Goal: Information Seeking & Learning: Compare options

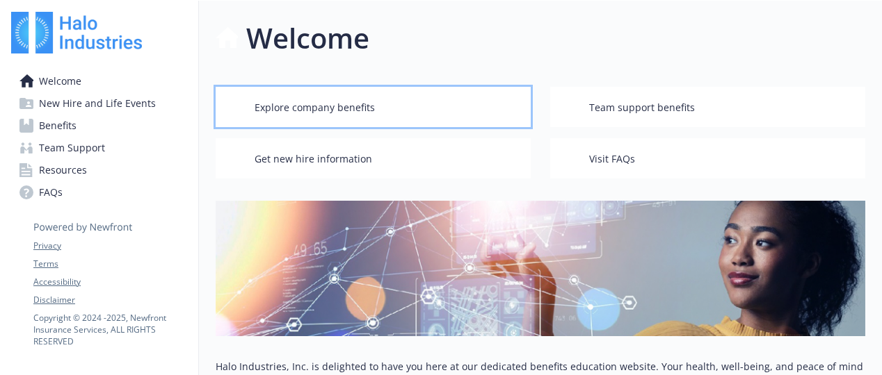
click at [330, 107] on span "Explore company benefits" at bounding box center [314, 108] width 120 height 26
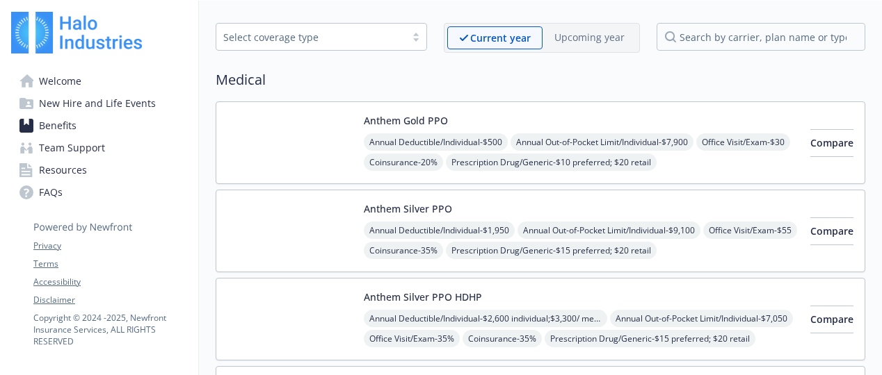
scroll to position [50, 0]
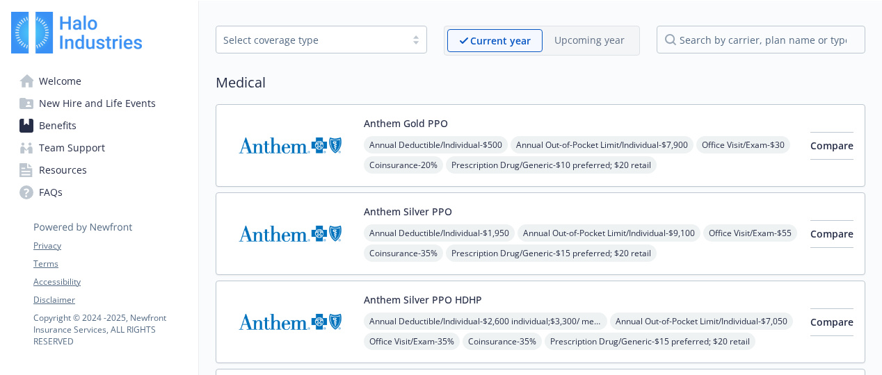
click at [334, 147] on img at bounding box center [289, 145] width 125 height 59
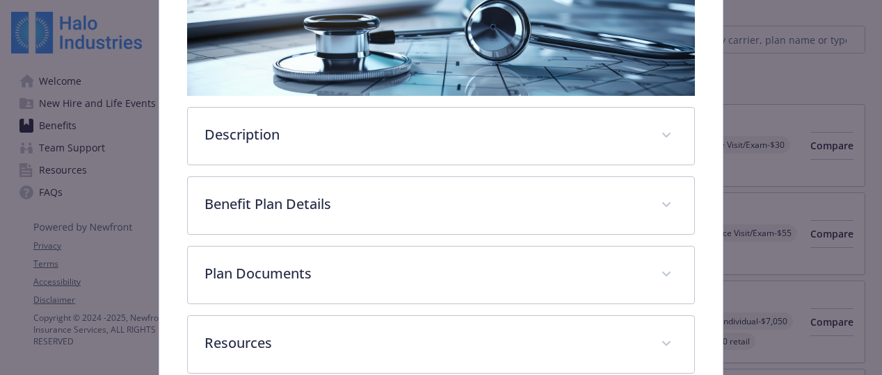
scroll to position [250, 0]
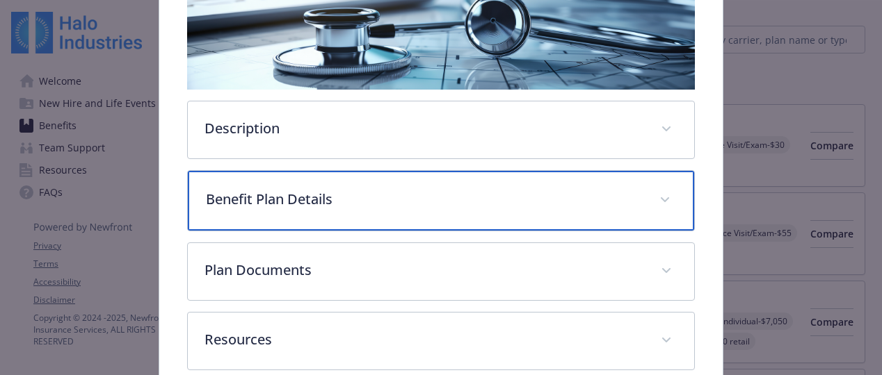
click at [661, 197] on icon "details for plan Medical - Anthem Gold PPO - Medical PPO" at bounding box center [665, 200] width 8 height 6
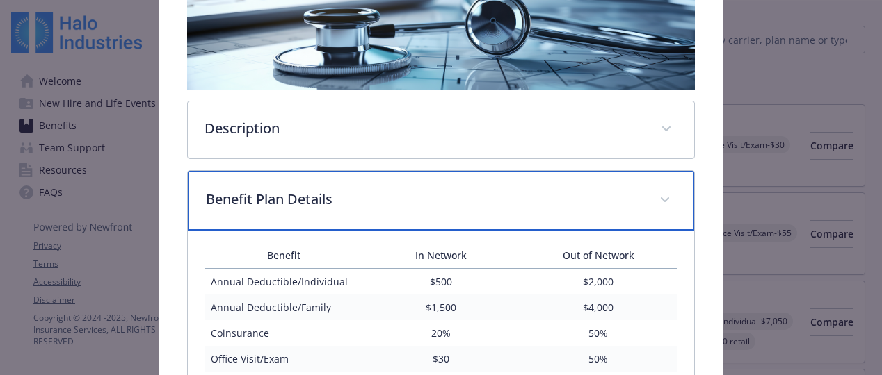
scroll to position [320, 0]
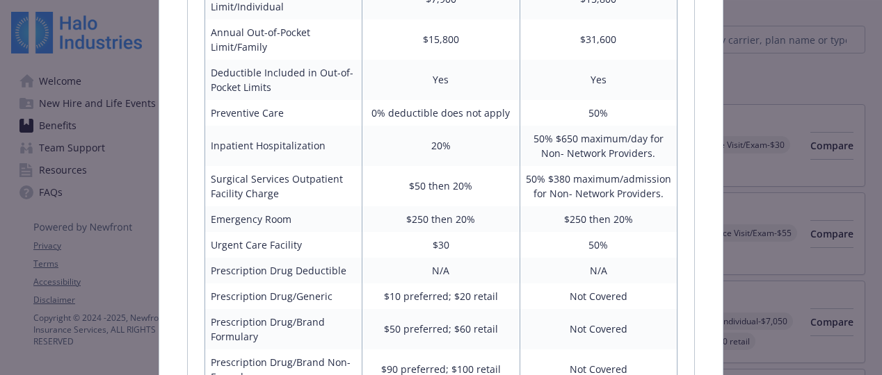
scroll to position [667, 0]
click at [512, 161] on td "20%" at bounding box center [440, 144] width 157 height 40
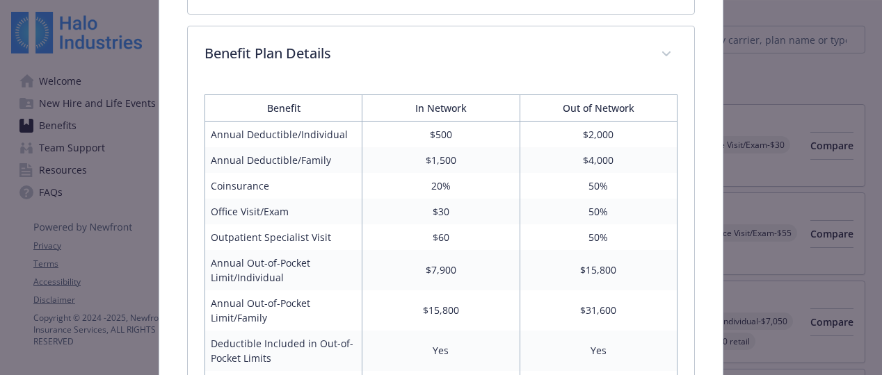
scroll to position [389, 0]
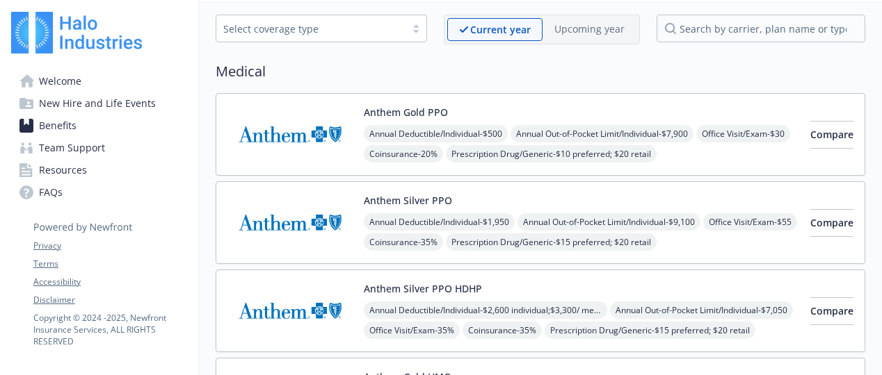
scroll to position [50, 0]
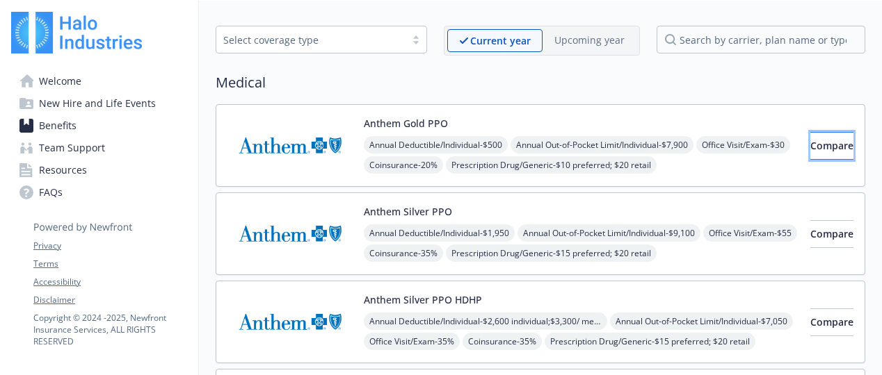
click at [810, 145] on span "Compare" at bounding box center [831, 145] width 43 height 13
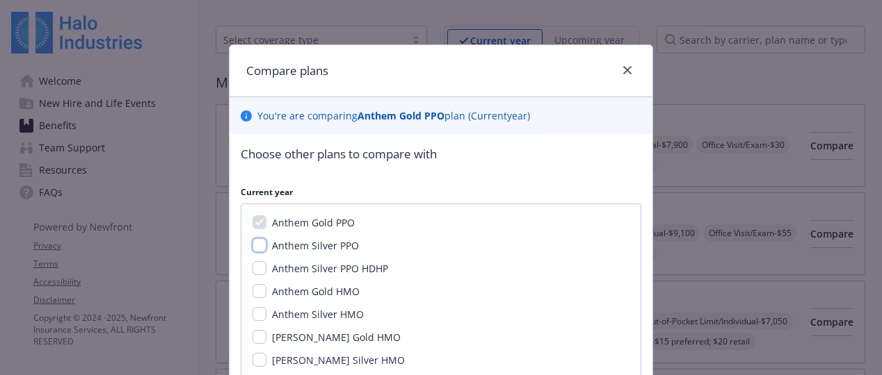
click at [254, 245] on input "Anthem Silver PPO" at bounding box center [259, 245] width 14 height 14
checkbox input "true"
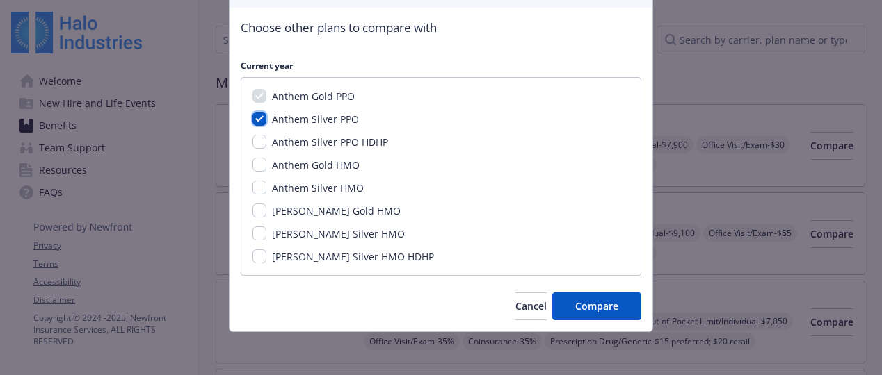
scroll to position [127, 0]
click at [622, 307] on button "Compare" at bounding box center [596, 307] width 89 height 28
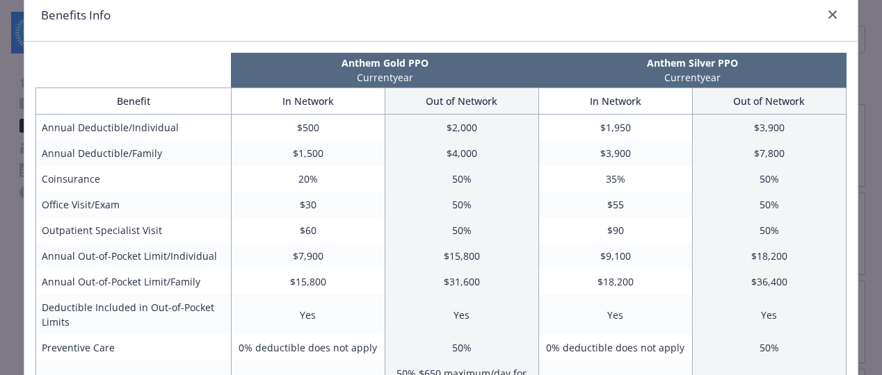
scroll to position [0, 0]
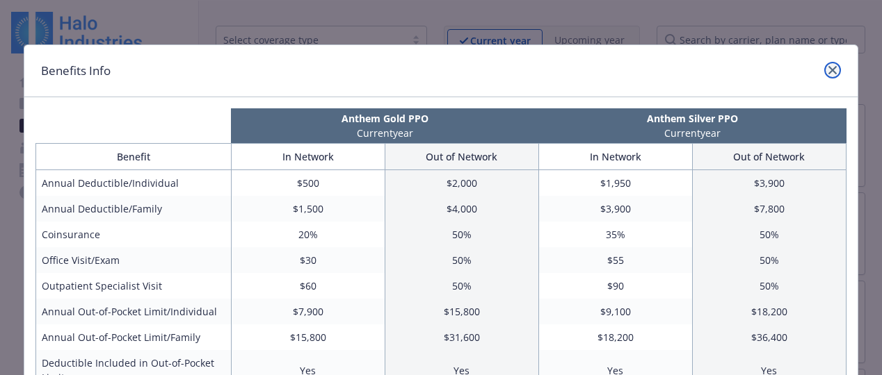
click at [828, 67] on icon "close" at bounding box center [832, 70] width 8 height 8
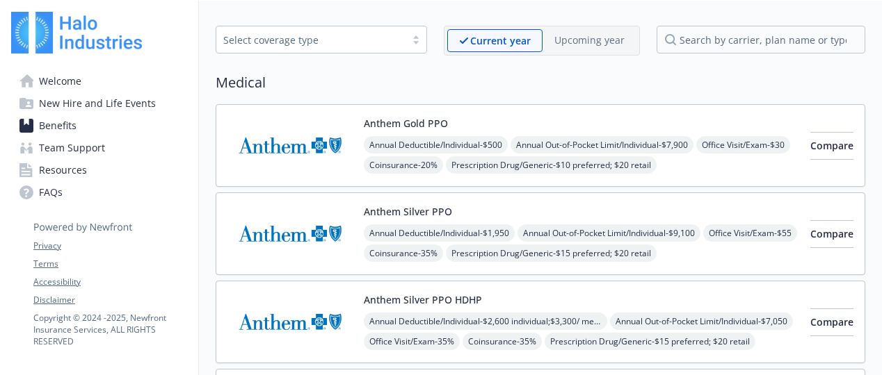
click at [101, 149] on span "Team Support" at bounding box center [72, 148] width 66 height 22
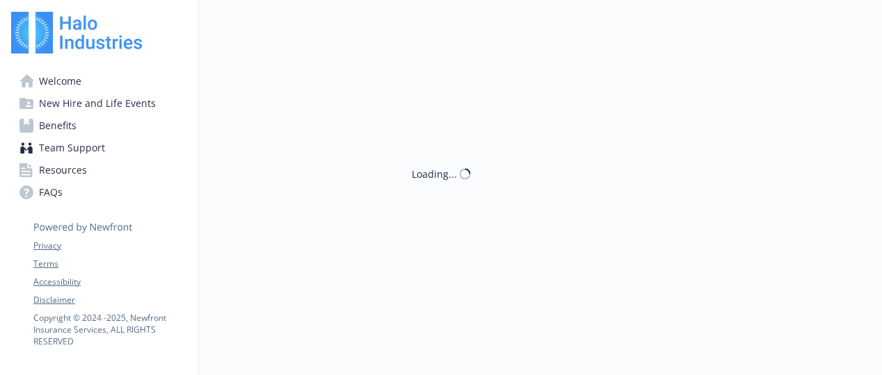
scroll to position [50, 0]
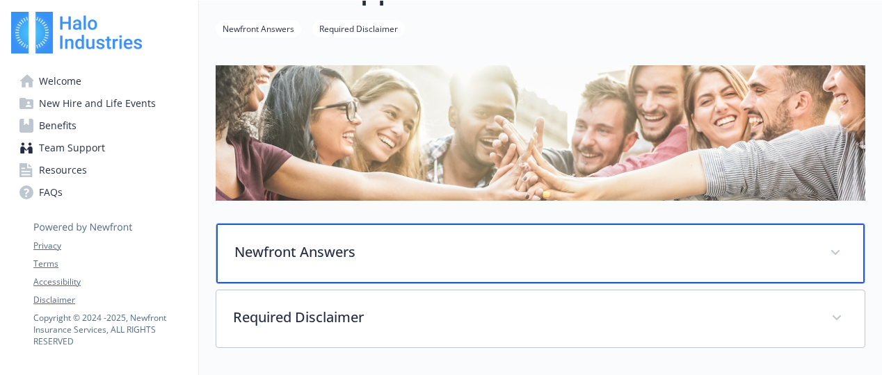
click at [355, 254] on p "Newfront Answers" at bounding box center [523, 252] width 578 height 21
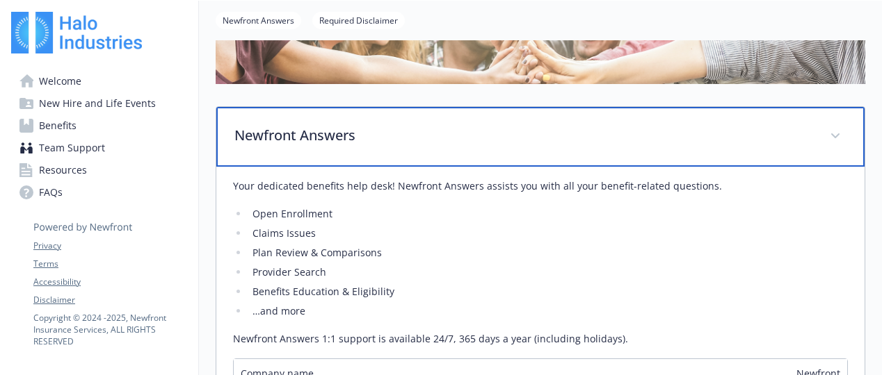
scroll to position [189, 0]
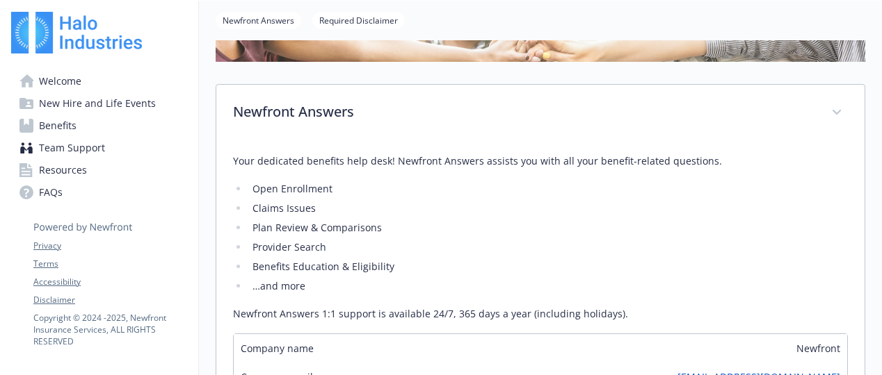
click at [100, 86] on link "Welcome" at bounding box center [99, 81] width 176 height 22
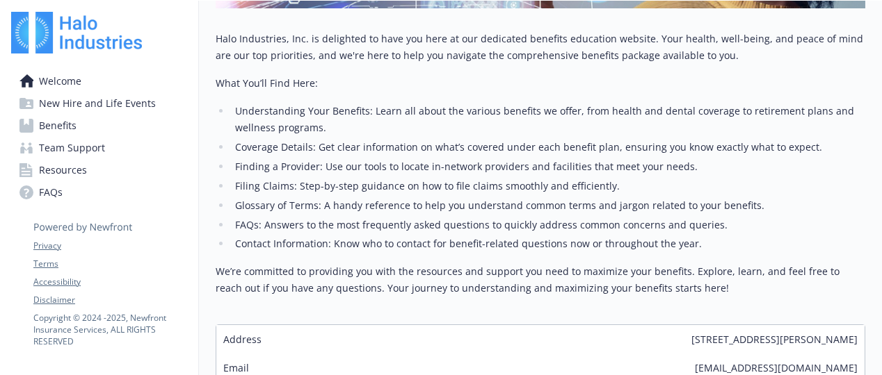
scroll to position [398, 0]
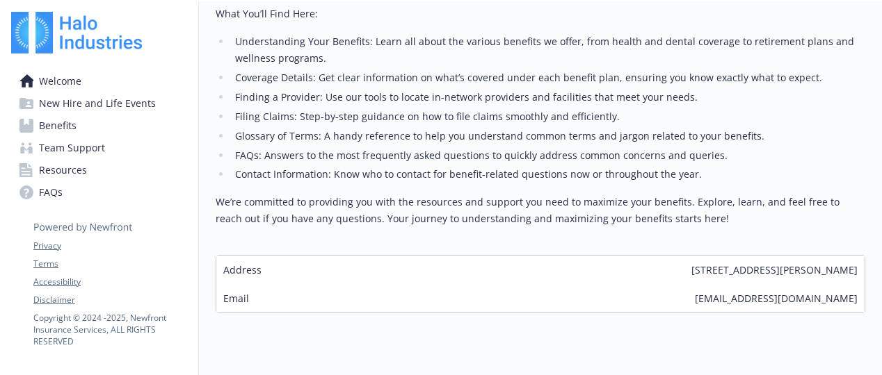
click at [65, 105] on span "New Hire and Life Events" at bounding box center [97, 103] width 117 height 22
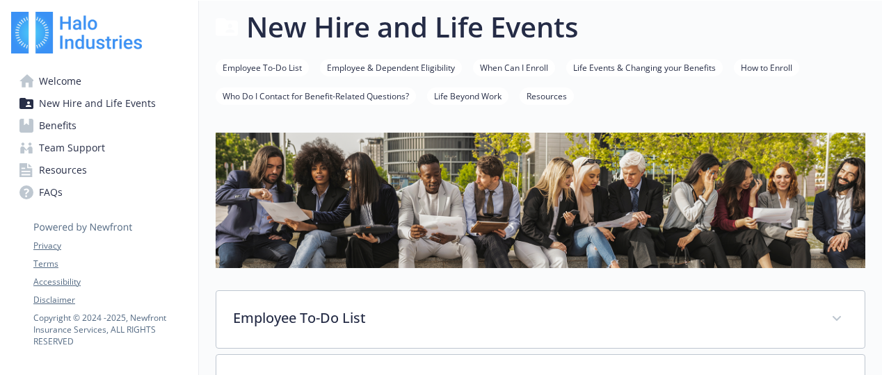
scroll to position [398, 0]
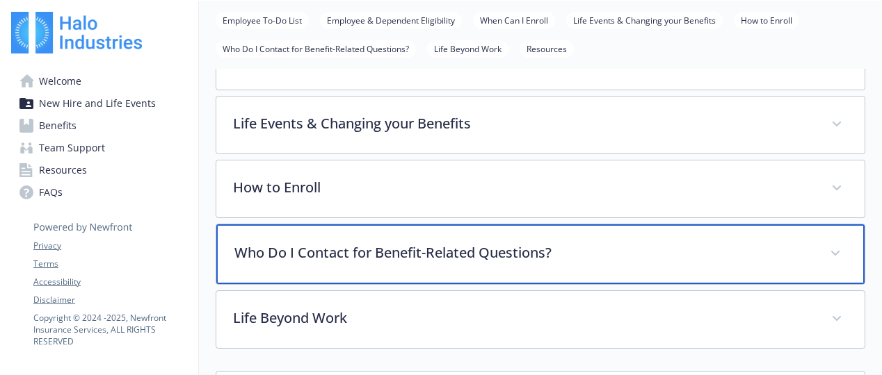
click at [584, 251] on p "Who Do I Contact for Benefit-Related Questions?" at bounding box center [523, 253] width 578 height 21
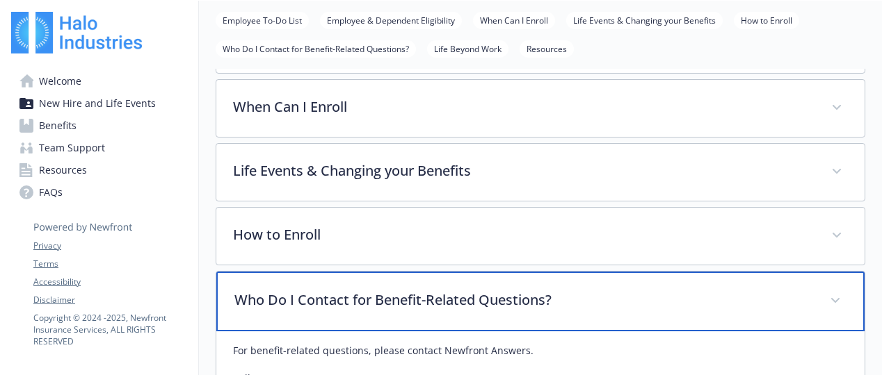
scroll to position [328, 0]
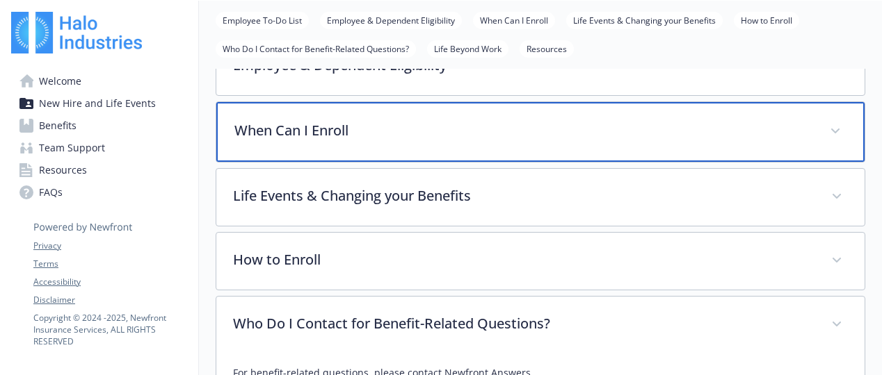
click at [409, 135] on p "When Can I Enroll" at bounding box center [523, 130] width 578 height 21
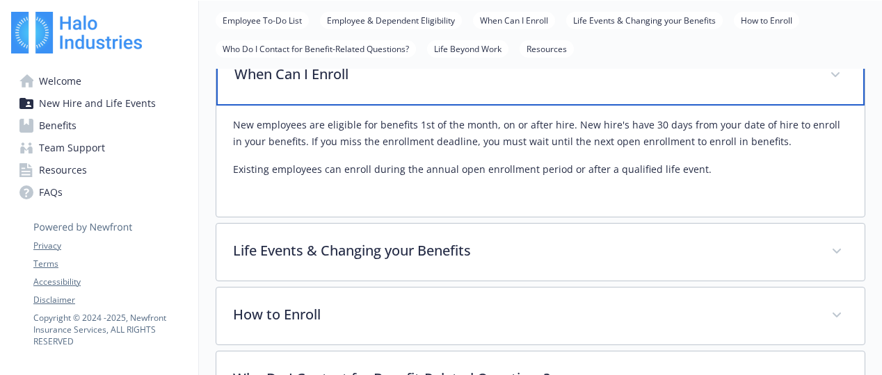
scroll to position [398, 0]
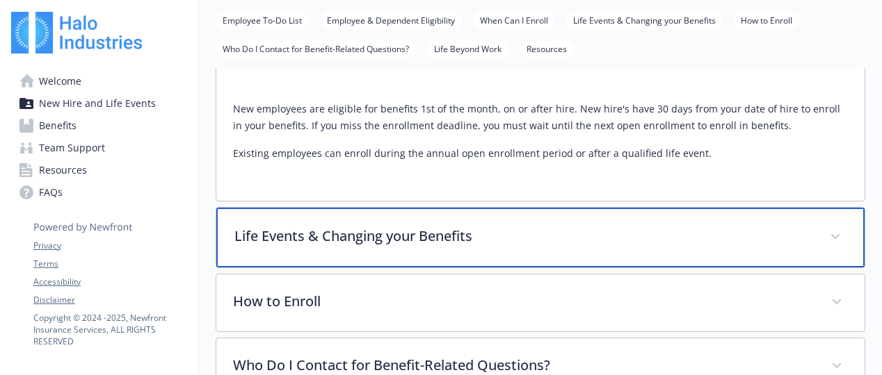
click at [558, 238] on p "Life Events & Changing your Benefits" at bounding box center [523, 236] width 578 height 21
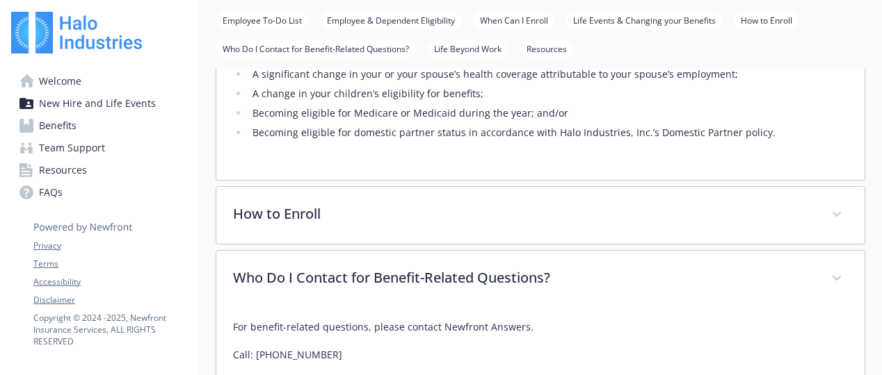
scroll to position [815, 0]
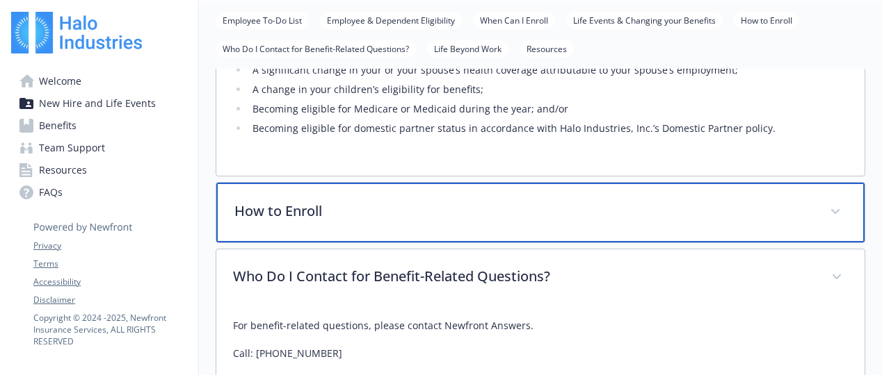
click at [488, 216] on p "How to Enroll" at bounding box center [523, 211] width 578 height 21
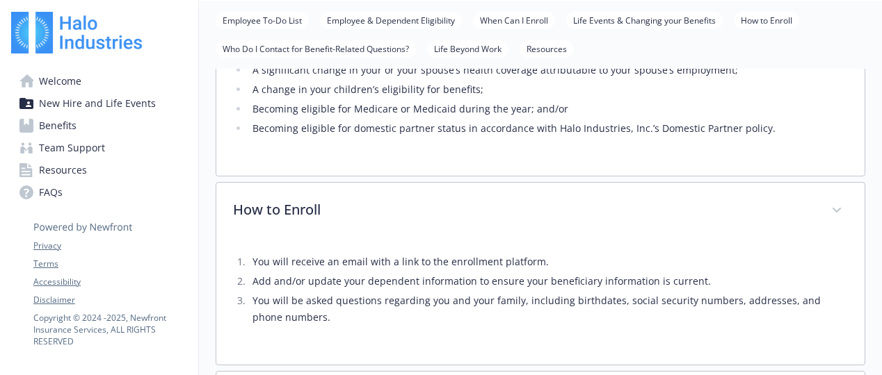
click at [63, 143] on span "Team Support" at bounding box center [72, 148] width 66 height 22
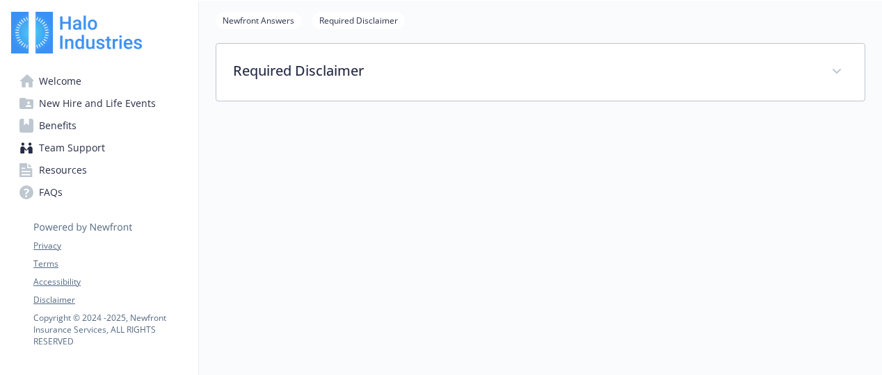
scroll to position [164, 0]
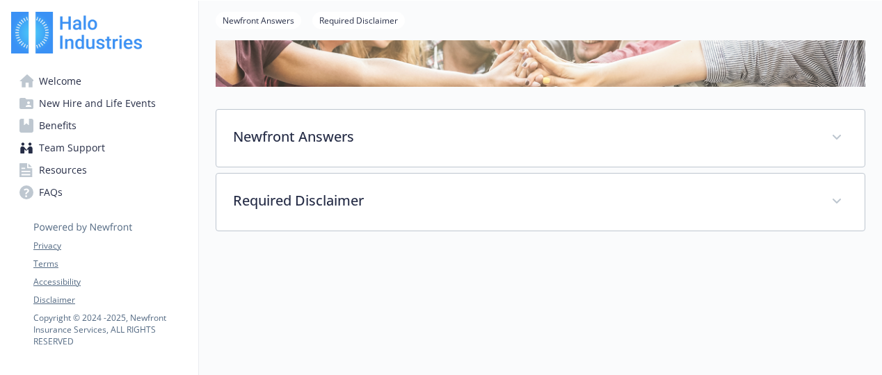
click at [67, 131] on span "Benefits" at bounding box center [58, 126] width 38 height 22
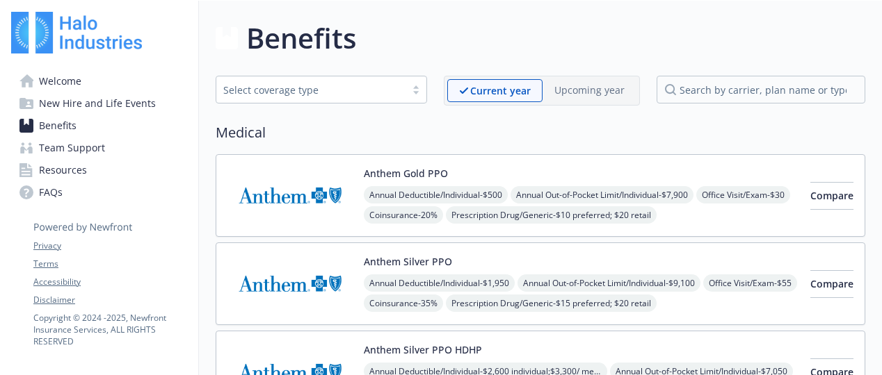
click at [416, 90] on div at bounding box center [415, 89] width 21 height 11
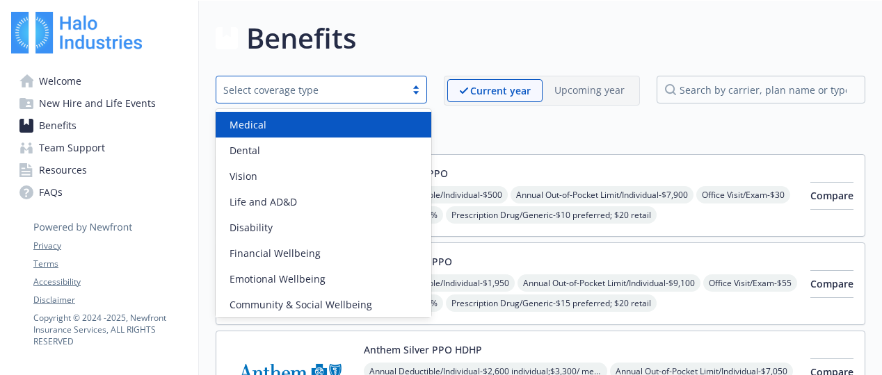
click at [527, 126] on h2 "Medical" at bounding box center [540, 132] width 649 height 21
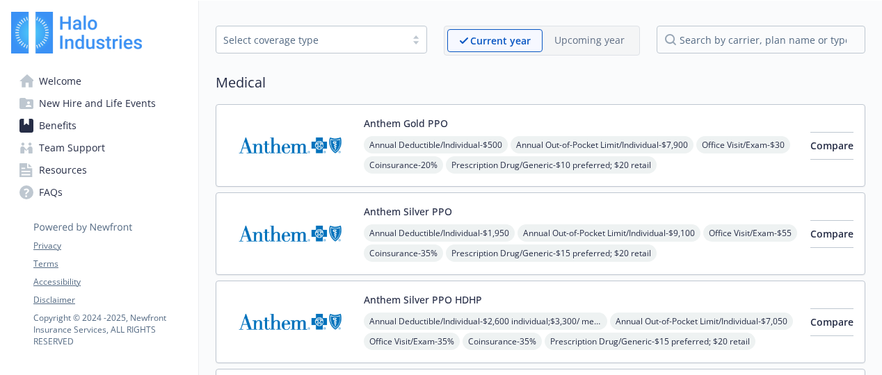
scroll to position [70, 0]
